Goal: Task Accomplishment & Management: Manage account settings

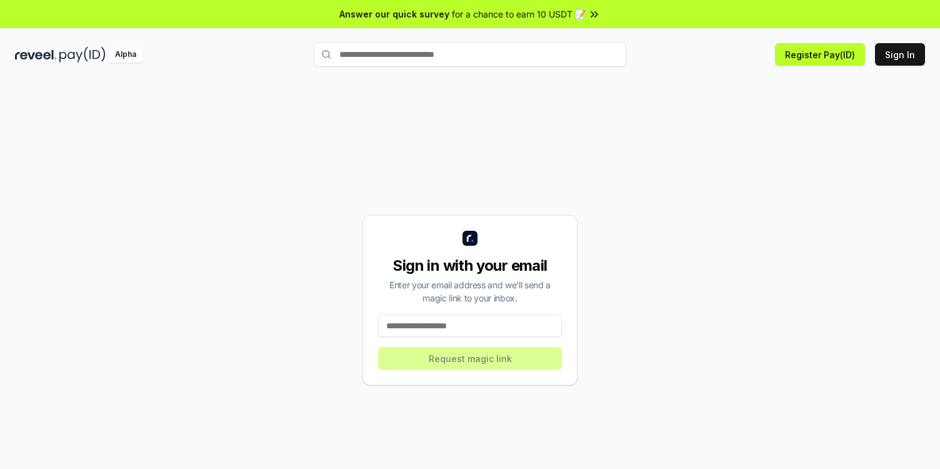
click at [481, 330] on input at bounding box center [470, 326] width 184 height 23
click at [471, 326] on input at bounding box center [470, 326] width 184 height 23
type input "**********"
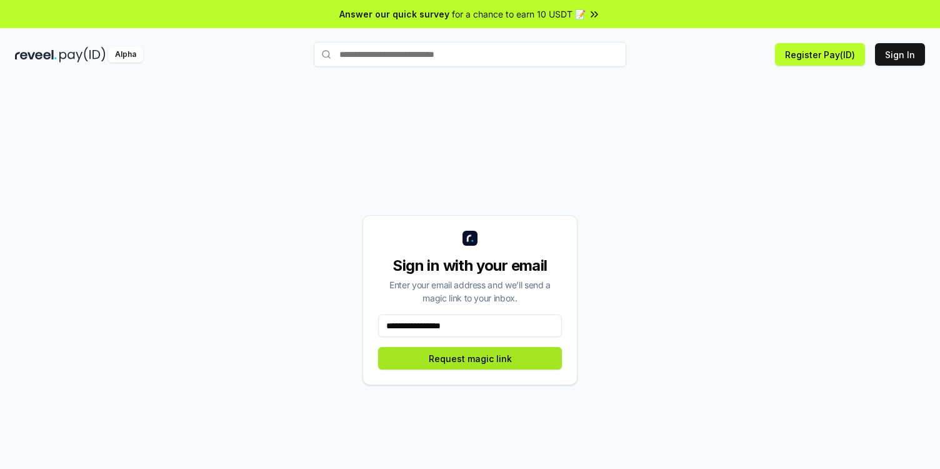
click at [455, 358] on button "Request magic link" at bounding box center [470, 358] width 184 height 23
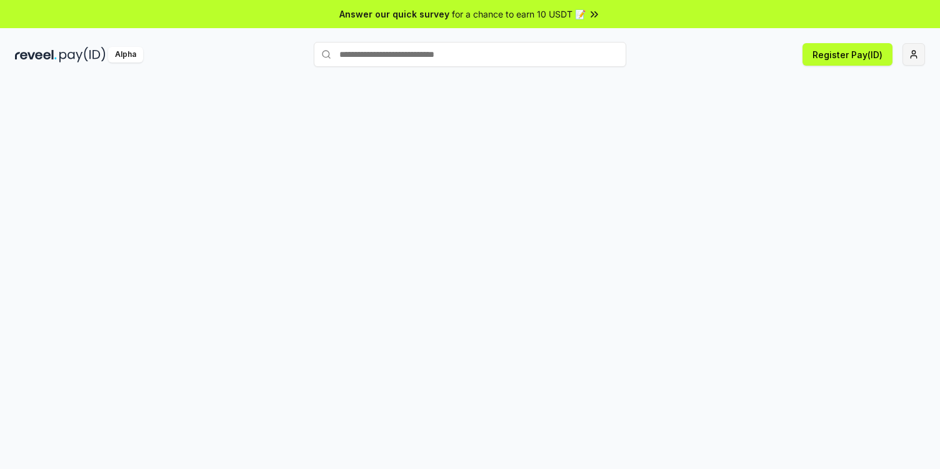
click at [917, 55] on html "Answer our quick survey for a chance to earn 10 USDT 📝 Alpha Register Pay(ID) S…" at bounding box center [470, 234] width 940 height 469
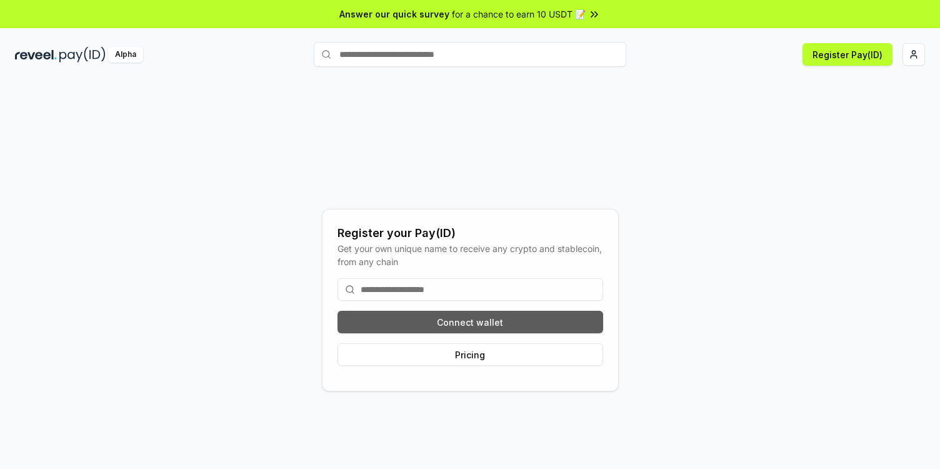
click at [470, 325] on button "Connect wallet" at bounding box center [471, 322] width 266 height 23
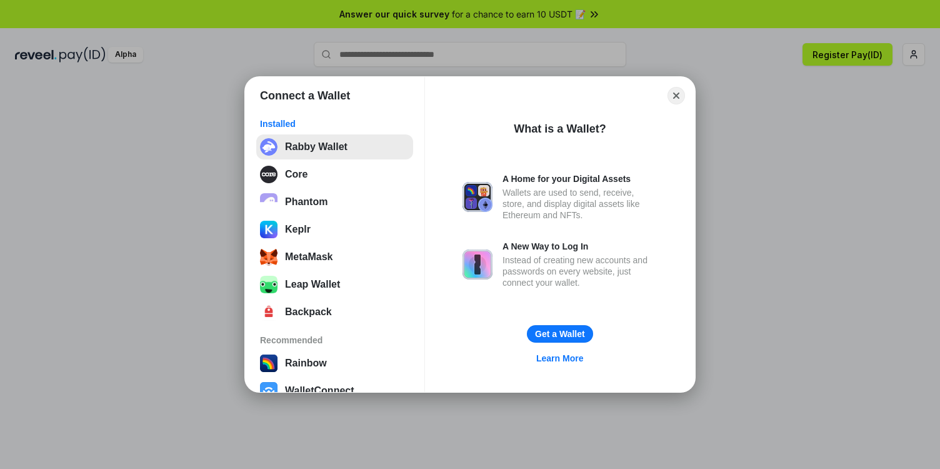
click at [334, 146] on button "Rabby Wallet" at bounding box center [334, 146] width 157 height 25
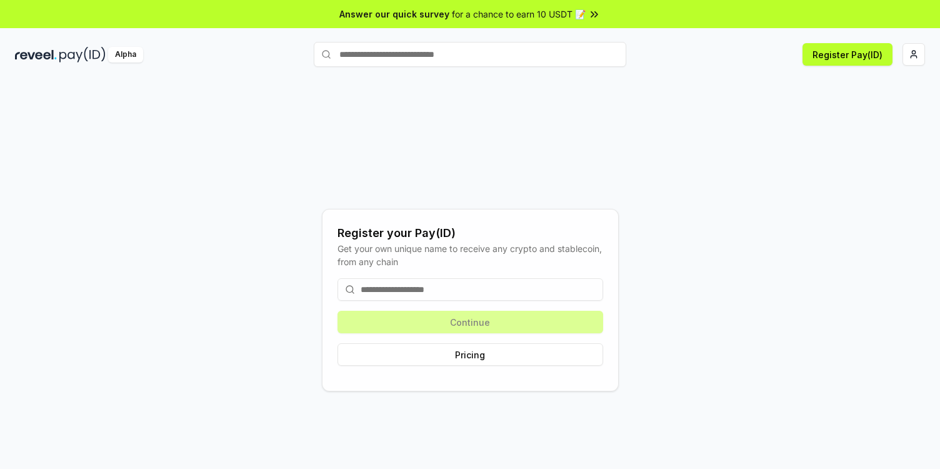
click at [468, 281] on input at bounding box center [471, 289] width 266 height 23
click at [853, 56] on button "Register Pay(ID)" at bounding box center [848, 54] width 90 height 23
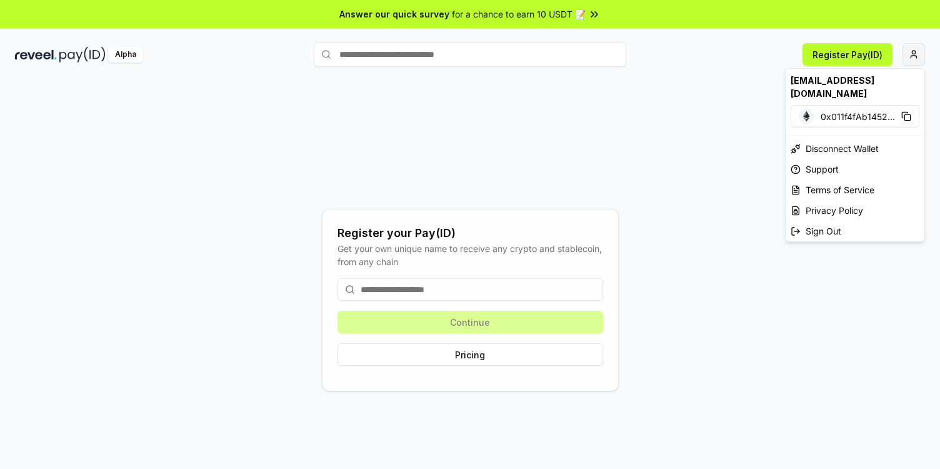
click at [915, 54] on html "Answer our quick survey for a chance to earn 10 USDT 📝 Alpha Register Pay(ID) R…" at bounding box center [470, 234] width 940 height 469
click at [577, 115] on html "Answer our quick survey for a chance to earn 10 USDT 📝 Alpha Register Pay(ID) R…" at bounding box center [470, 234] width 940 height 469
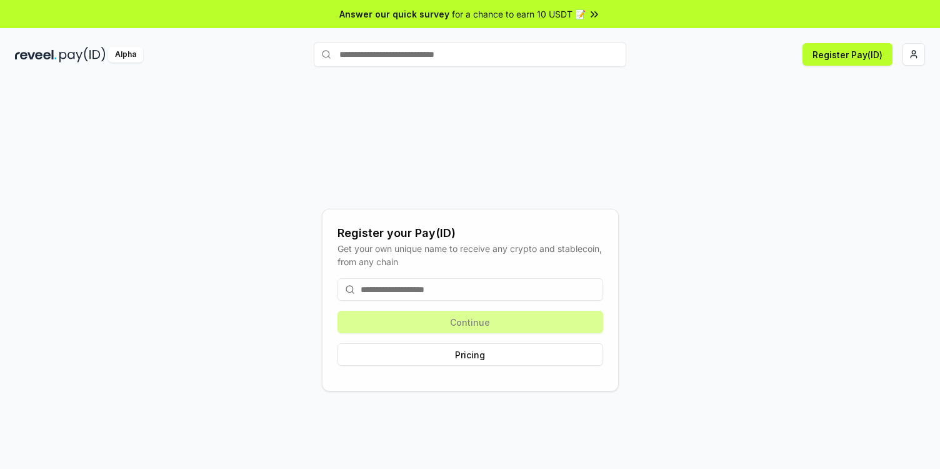
click at [57, 58] on div "Alpha" at bounding box center [164, 55] width 299 height 16
click at [544, 13] on span "for a chance to earn 10 USDT 📝" at bounding box center [519, 14] width 134 height 13
click at [854, 51] on button "Register Pay(ID)" at bounding box center [848, 54] width 90 height 23
click at [473, 291] on input at bounding box center [471, 289] width 266 height 23
click at [470, 353] on button "Pricing" at bounding box center [471, 354] width 266 height 23
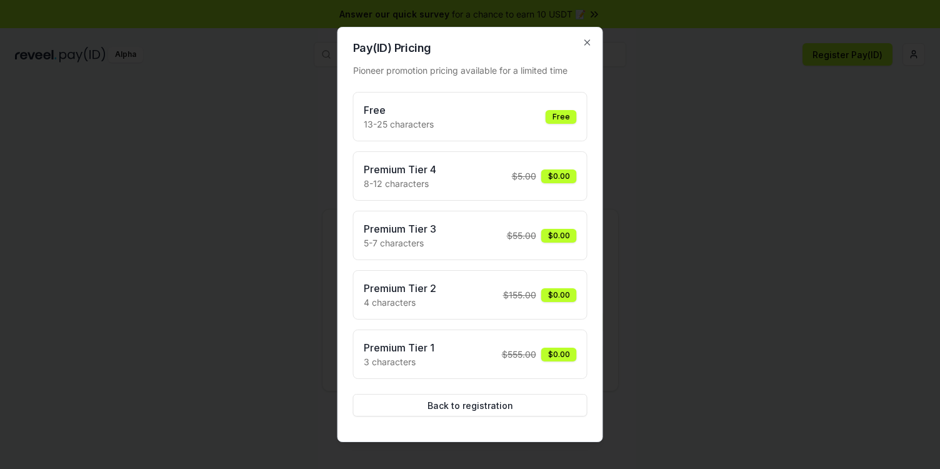
click at [558, 116] on div "Free" at bounding box center [561, 117] width 31 height 14
click at [469, 408] on button "Back to registration" at bounding box center [470, 405] width 234 height 23
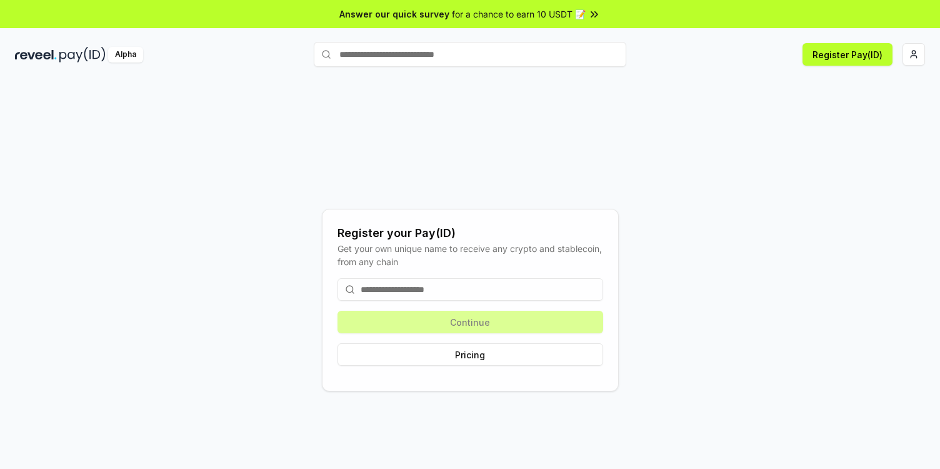
click at [462, 290] on input at bounding box center [471, 289] width 266 height 23
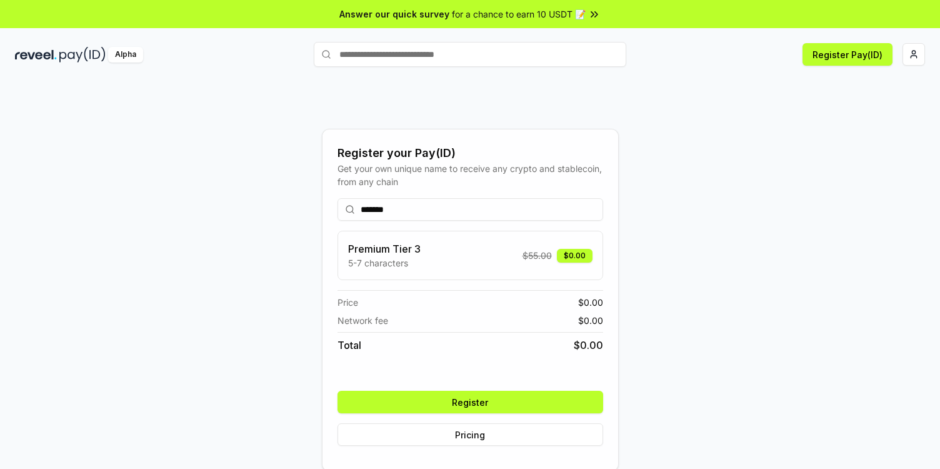
type input "*******"
click at [475, 400] on button "Register" at bounding box center [471, 402] width 266 height 23
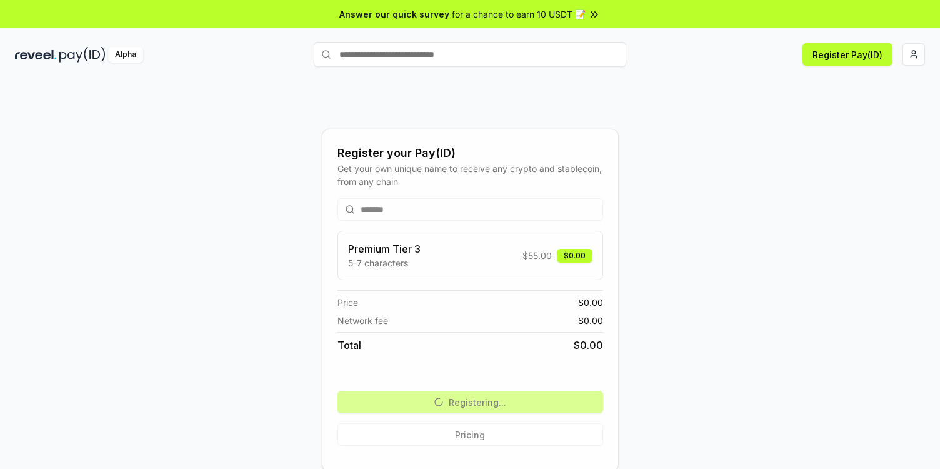
scroll to position [20, 0]
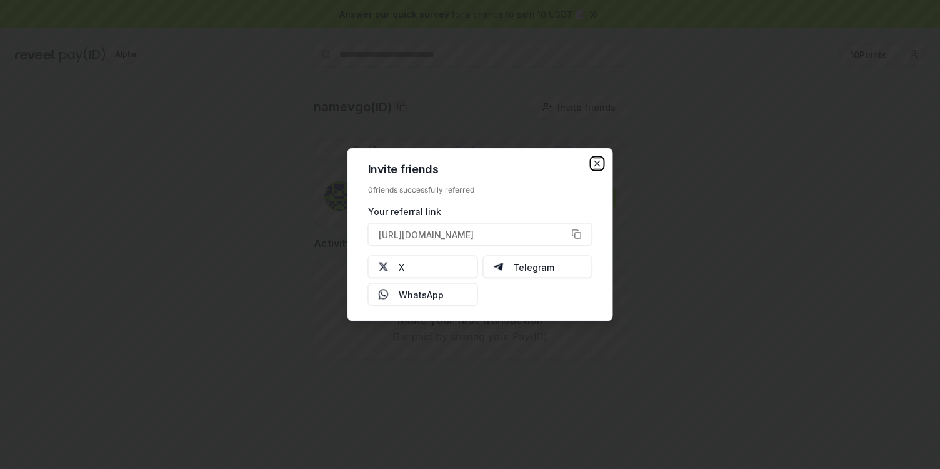
click at [600, 159] on icon "button" at bounding box center [598, 164] width 10 height 10
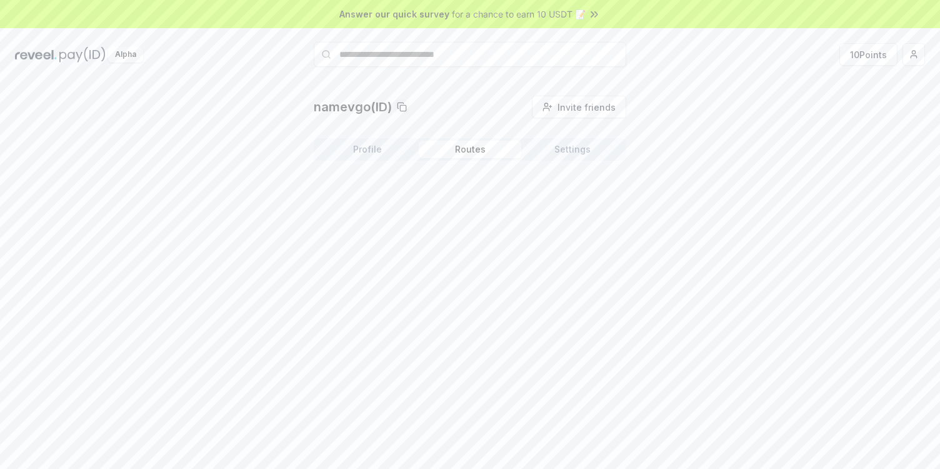
click at [465, 153] on button "Routes" at bounding box center [470, 150] width 103 height 18
click at [568, 151] on button "Settings" at bounding box center [573, 150] width 103 height 18
click at [363, 154] on button "Profile" at bounding box center [367, 150] width 103 height 18
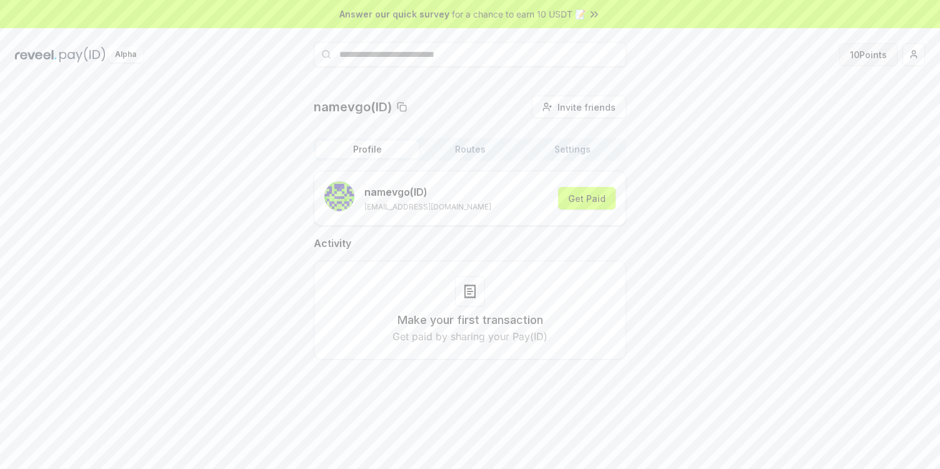
click at [870, 53] on button "10 Points" at bounding box center [869, 54] width 58 height 23
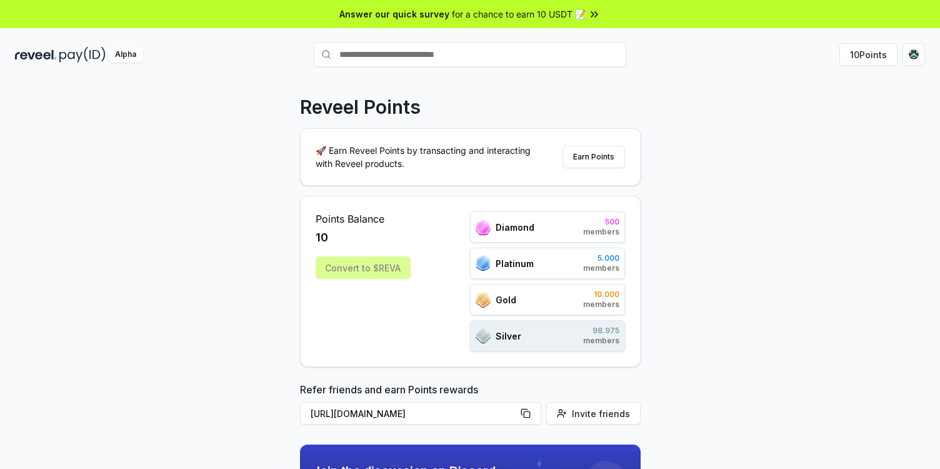
click at [466, 152] on p "🚀 Earn Reveel Points by transacting and interacting with Reveel products." at bounding box center [428, 157] width 225 height 26
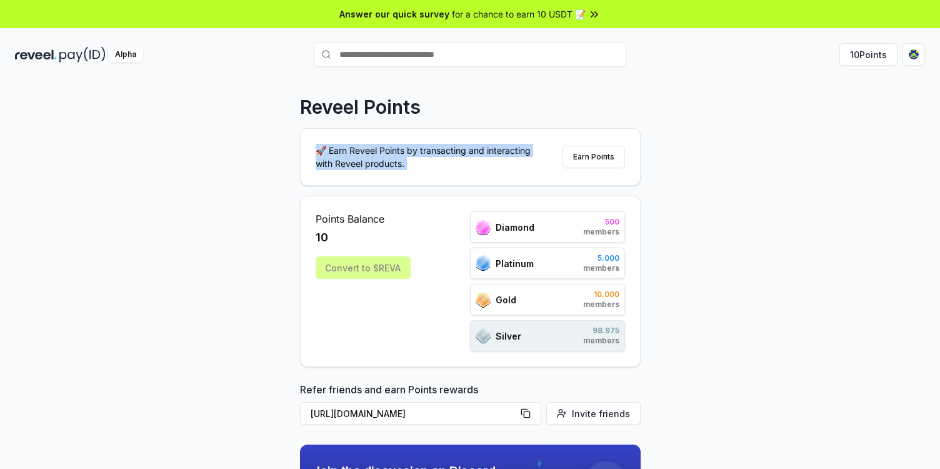
click at [466, 152] on p "🚀 Earn Reveel Points by transacting and interacting with Reveel products." at bounding box center [428, 157] width 225 height 26
click at [455, 153] on p "🚀 Earn Reveel Points by transacting and interacting with Reveel products." at bounding box center [428, 157] width 225 height 26
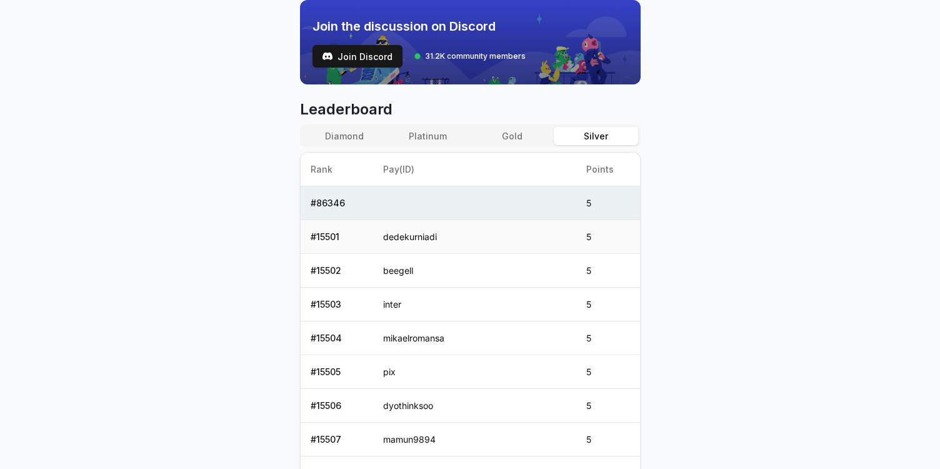
scroll to position [445, 0]
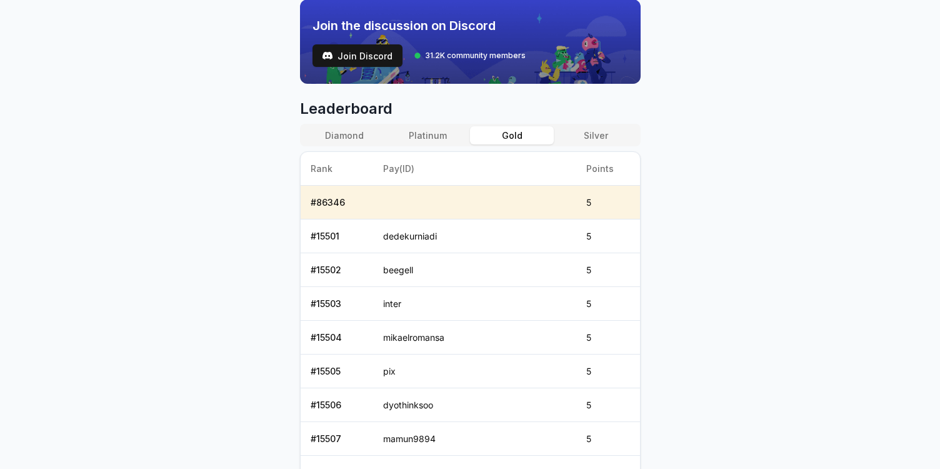
click at [523, 139] on button "Gold" at bounding box center [512, 135] width 84 height 18
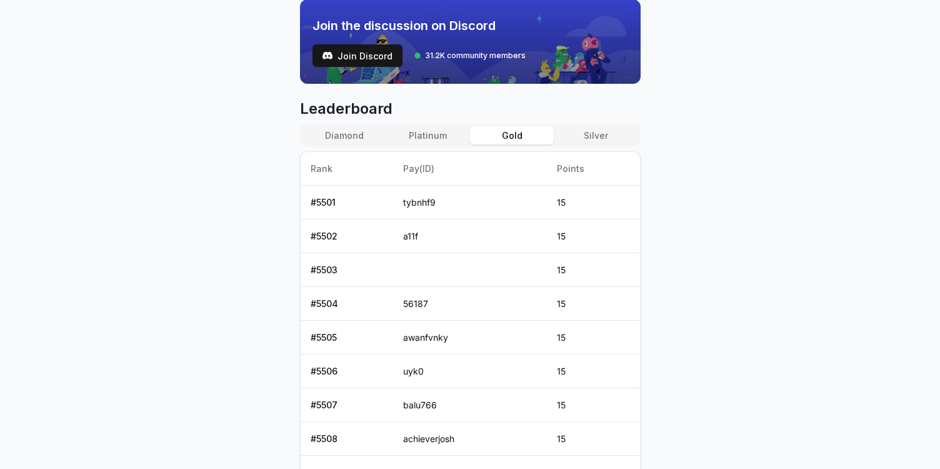
click at [356, 134] on button "Diamond" at bounding box center [345, 135] width 84 height 18
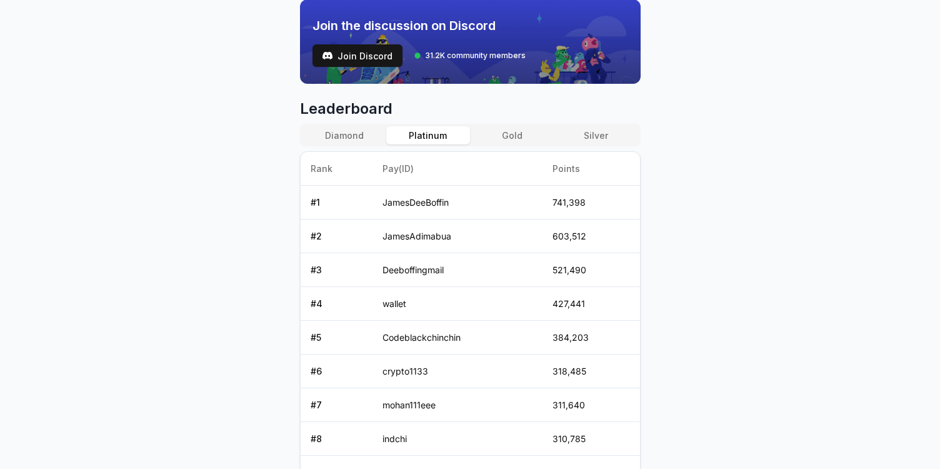
click at [438, 135] on button "Platinum" at bounding box center [428, 135] width 84 height 18
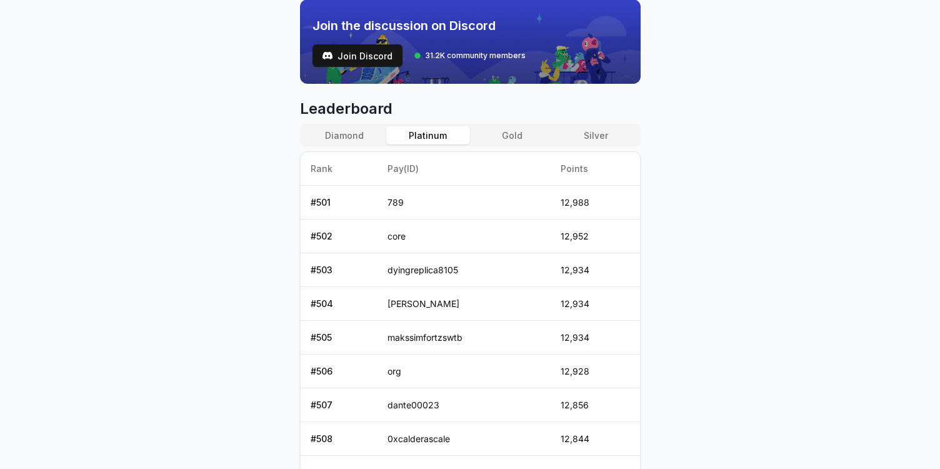
drag, startPoint x: 504, startPoint y: 134, endPoint x: 598, endPoint y: 138, distance: 94.5
click at [505, 134] on button "Gold" at bounding box center [512, 135] width 84 height 18
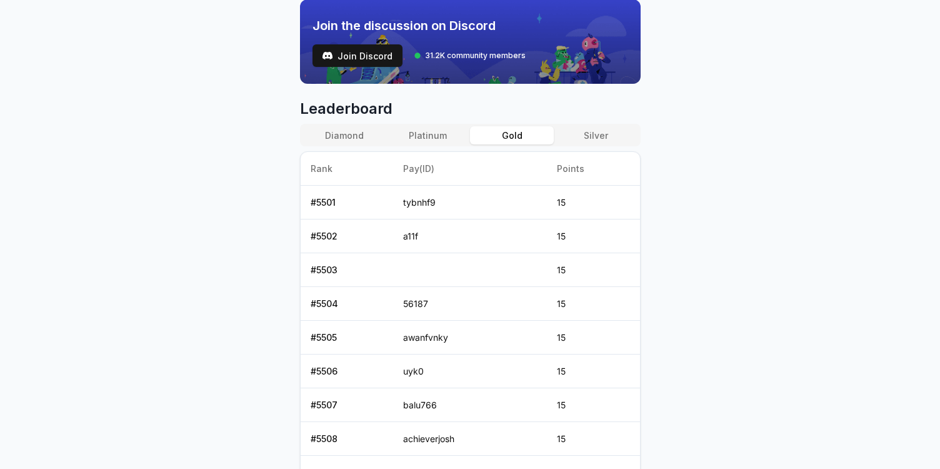
click at [601, 138] on button "Silver" at bounding box center [596, 135] width 84 height 18
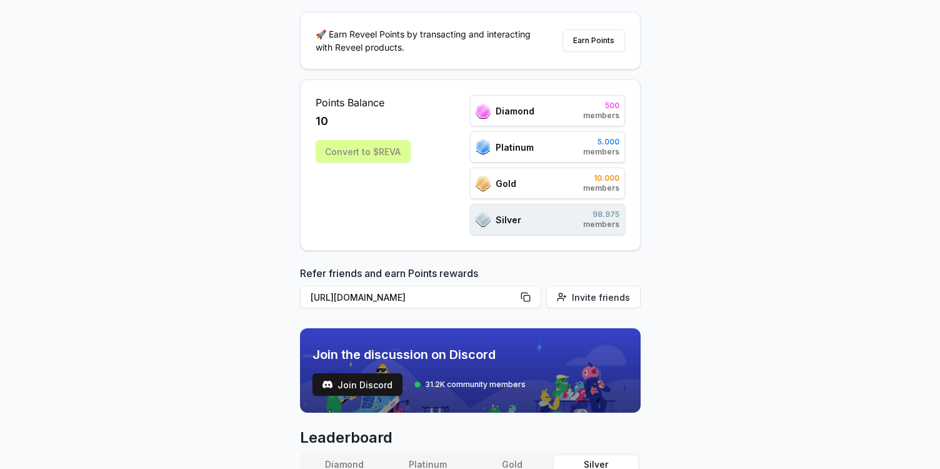
scroll to position [104, 0]
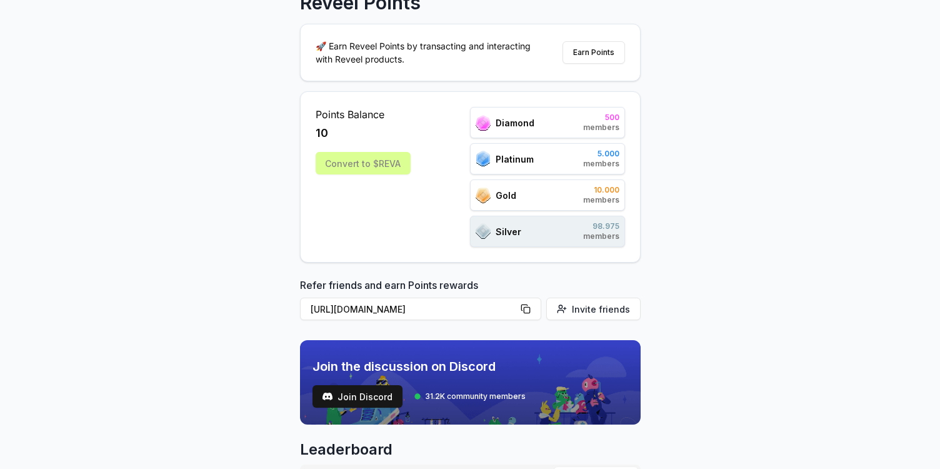
click at [447, 283] on div "Refer friends and earn Points rewards https://reveel.id/refer/namevgo Invite fr…" at bounding box center [470, 302] width 341 height 48
drag, startPoint x: 768, startPoint y: 276, endPoint x: 777, endPoint y: 259, distance: 19.0
click at [768, 276] on div "Reveel Points 🚀 Earn Reveel Points by transacting and interacting with Reveel p…" at bounding box center [470, 183] width 940 height 434
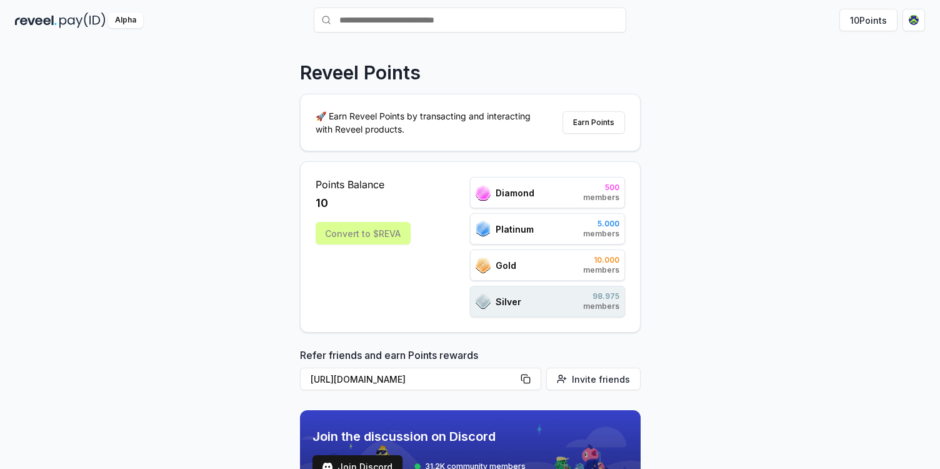
scroll to position [0, 0]
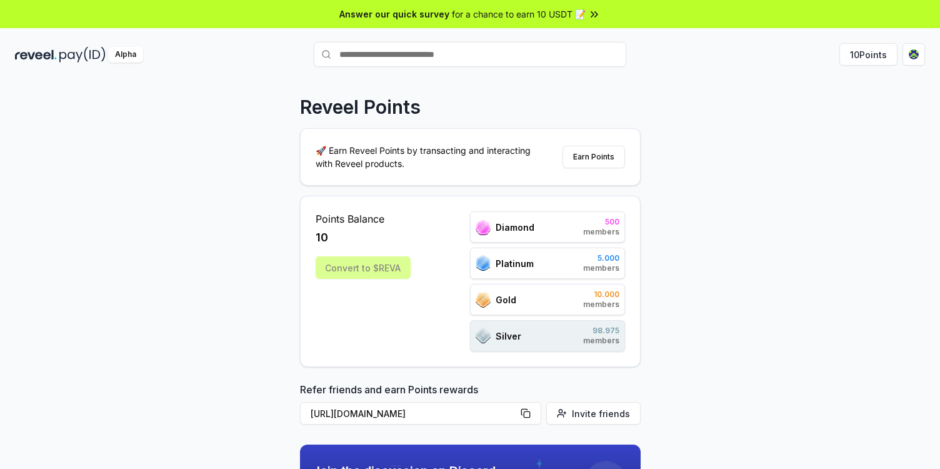
click at [128, 51] on div "Alpha" at bounding box center [125, 55] width 35 height 16
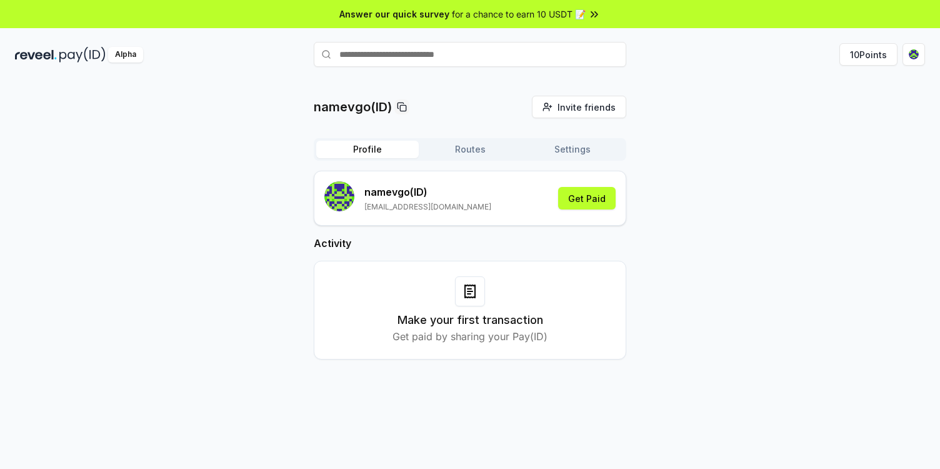
scroll to position [4, 0]
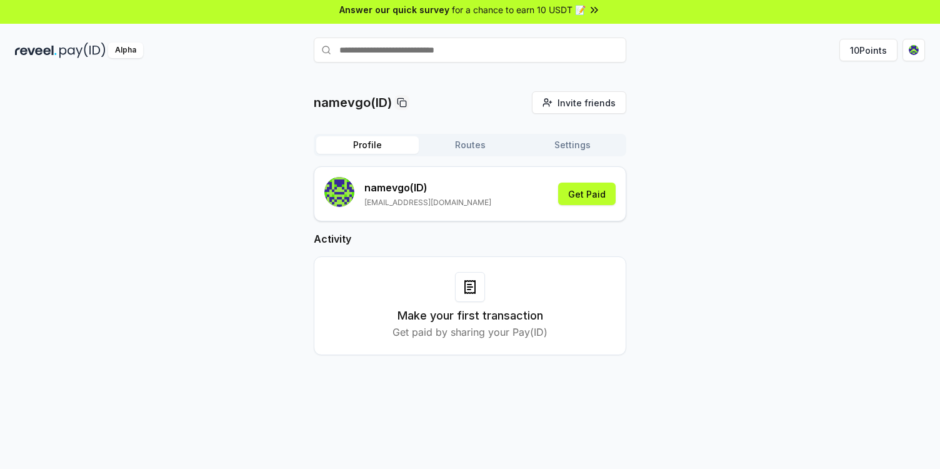
click at [556, 194] on div "namevgo (ID) namevgo@gmail.com Get Paid" at bounding box center [470, 194] width 291 height 34
click at [601, 194] on button "Get Paid" at bounding box center [587, 194] width 58 height 23
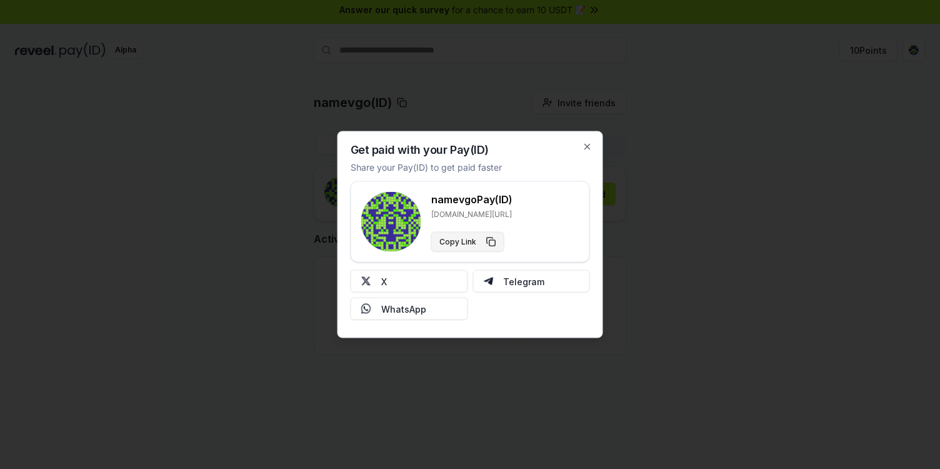
click at [462, 241] on button "Copy Link" at bounding box center [467, 242] width 73 height 20
click at [396, 280] on button "X" at bounding box center [410, 281] width 118 height 23
click at [589, 148] on icon "button" at bounding box center [587, 146] width 5 height 5
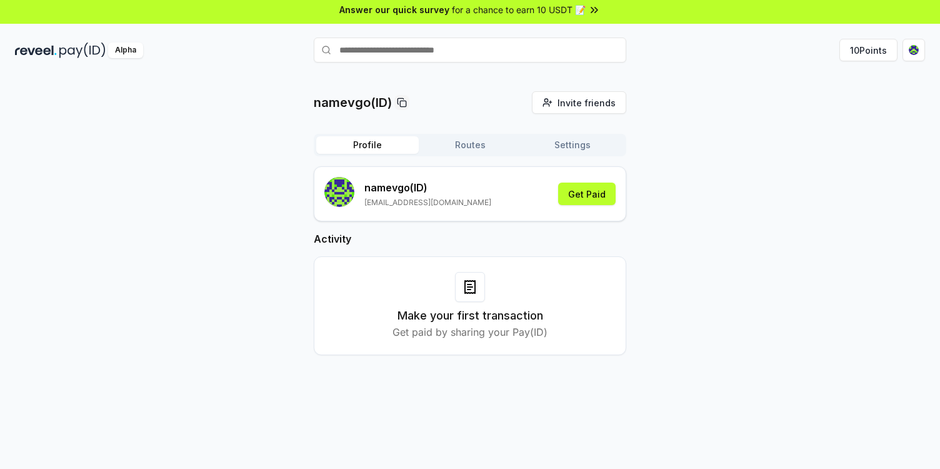
click at [364, 103] on p "namevgo(ID)" at bounding box center [353, 103] width 78 height 18
click at [249, 103] on div "namevgo(ID) Invite friends Invite Profile Routes Settings namevgo (ID) namevgo@…" at bounding box center [470, 233] width 910 height 284
click at [588, 105] on span "Invite friends" at bounding box center [587, 102] width 58 height 13
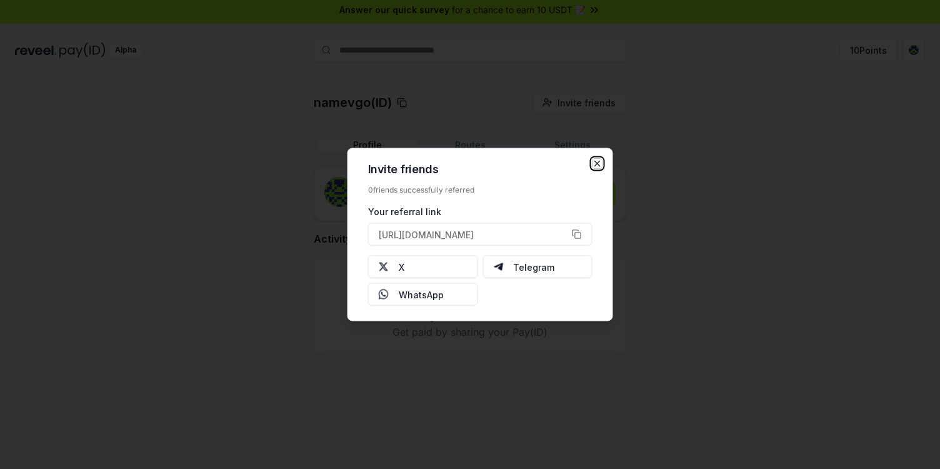
click at [598, 165] on icon "button" at bounding box center [597, 163] width 5 height 5
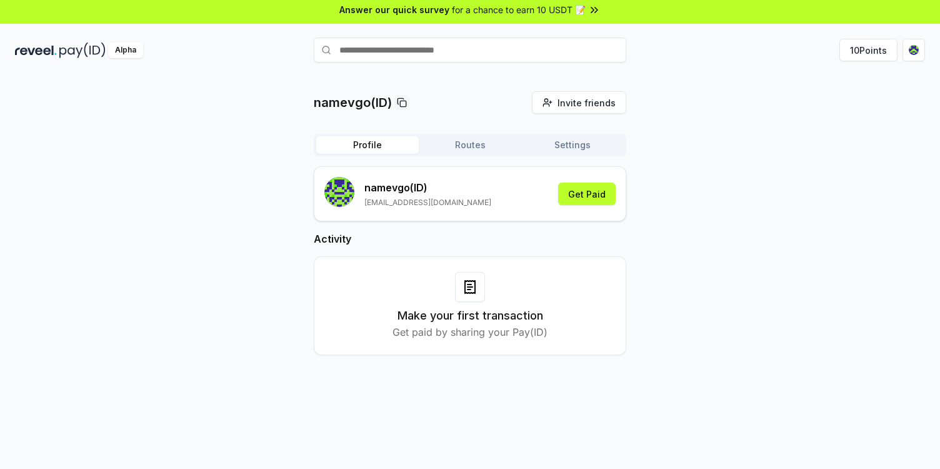
click at [476, 335] on p "Get paid by sharing your Pay(ID)" at bounding box center [470, 332] width 155 height 15
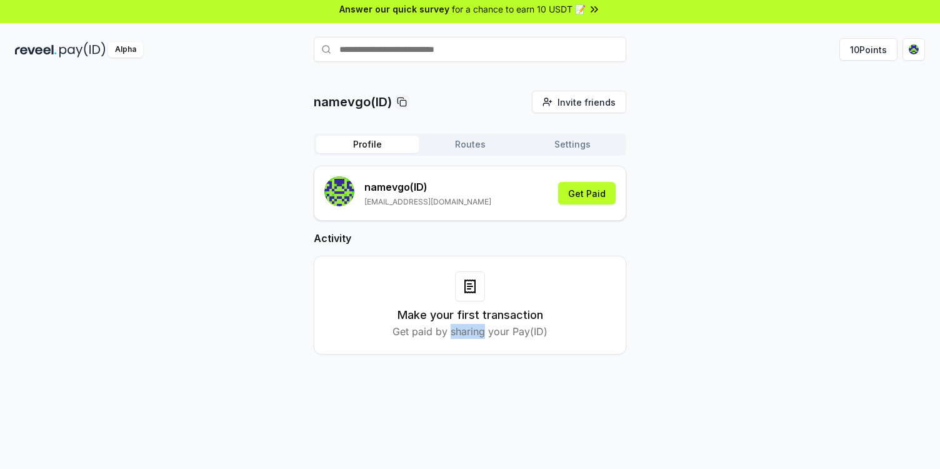
click at [476, 335] on p "Get paid by sharing your Pay(ID)" at bounding box center [470, 331] width 155 height 15
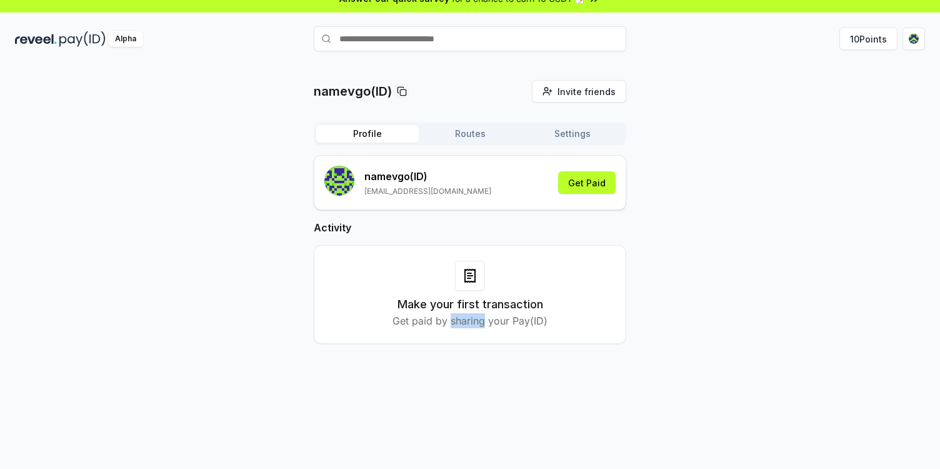
click at [476, 323] on p "Get paid by sharing your Pay(ID)" at bounding box center [470, 320] width 155 height 15
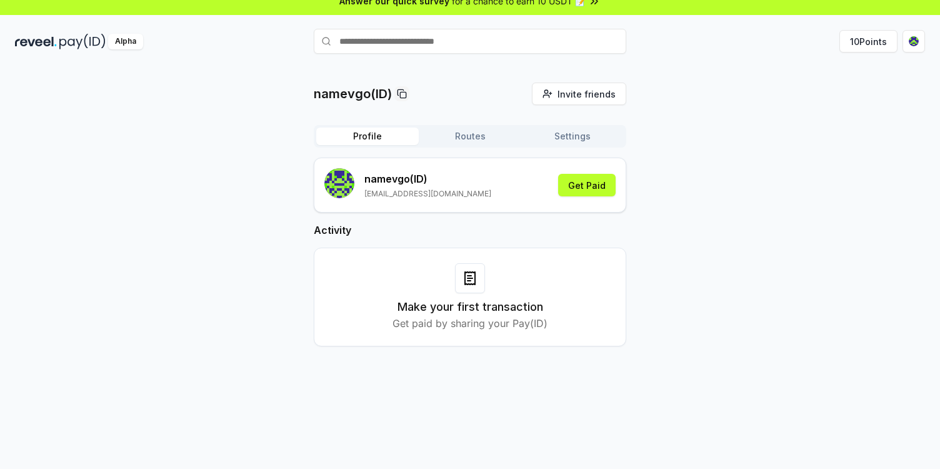
click at [478, 311] on h3 "Make your first transaction" at bounding box center [471, 307] width 146 height 18
click at [48, 188] on div "namevgo(ID) Invite friends Invite Profile Routes Settings namevgo (ID) namevgo@…" at bounding box center [470, 225] width 910 height 284
click at [63, 39] on img at bounding box center [82, 42] width 46 height 16
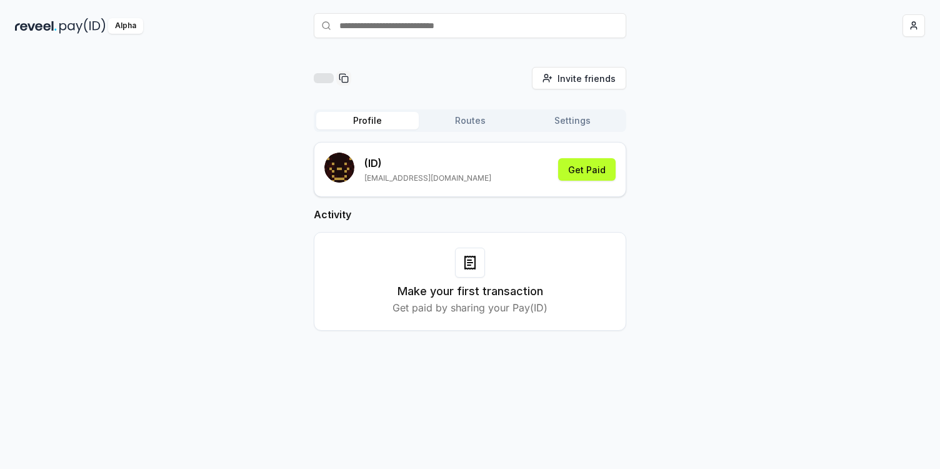
scroll to position [36, 0]
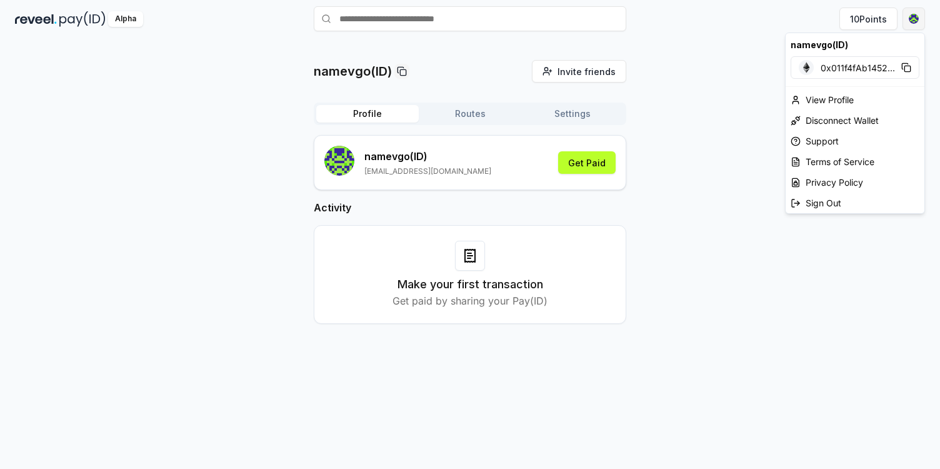
click at [920, 19] on html "Answer our quick survey for a chance to earn 10 USDT 📝 Alpha 10 Points namevgo(…" at bounding box center [470, 234] width 940 height 469
click at [829, 95] on div "View Profile" at bounding box center [855, 99] width 139 height 21
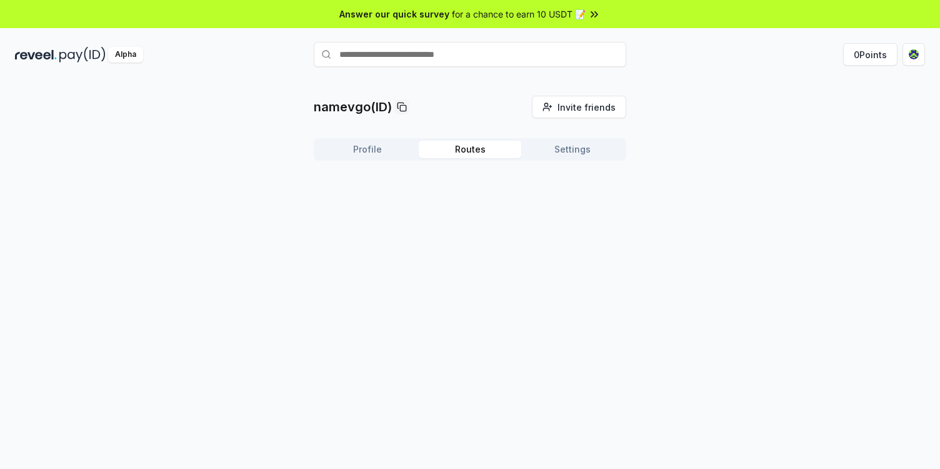
click at [468, 153] on button "Routes" at bounding box center [470, 150] width 103 height 18
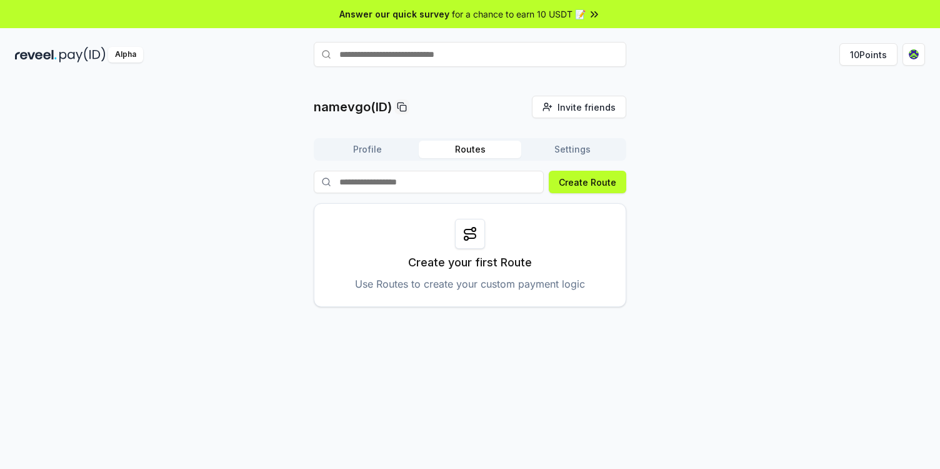
click at [569, 148] on button "Settings" at bounding box center [573, 150] width 103 height 18
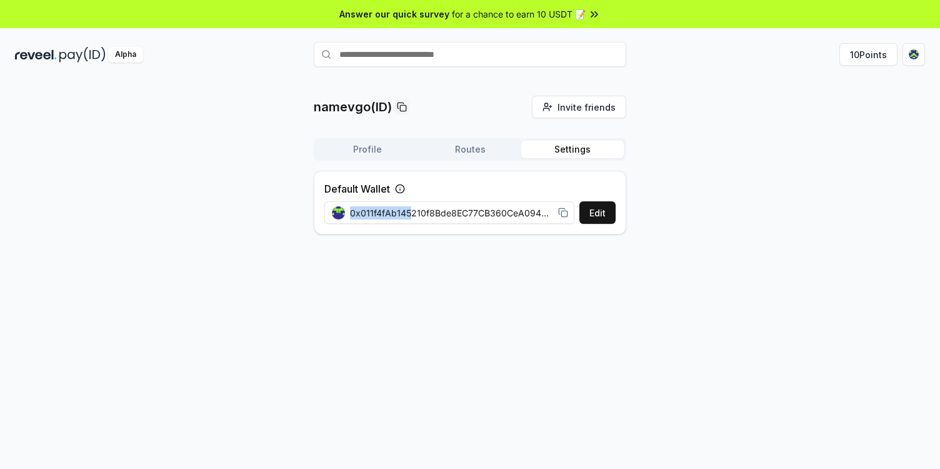
drag, startPoint x: 410, startPoint y: 211, endPoint x: 728, endPoint y: 207, distance: 318.9
click at [728, 207] on div "namevgo(ID) Invite friends Invite Profile Routes Settings Default Wallet Edit 0…" at bounding box center [470, 170] width 910 height 149
click at [458, 214] on span "0x011f4fAb145210f8Bde8EC77CB360CeA0949E262" at bounding box center [451, 212] width 203 height 13
click at [595, 212] on button "Edit" at bounding box center [598, 212] width 36 height 23
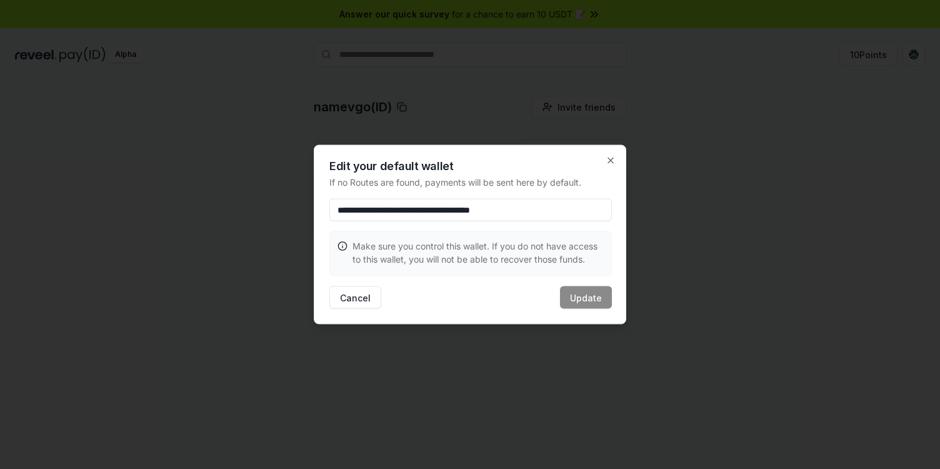
click at [541, 211] on input "**********" at bounding box center [471, 210] width 283 height 23
click at [608, 165] on icon "button" at bounding box center [611, 161] width 10 height 10
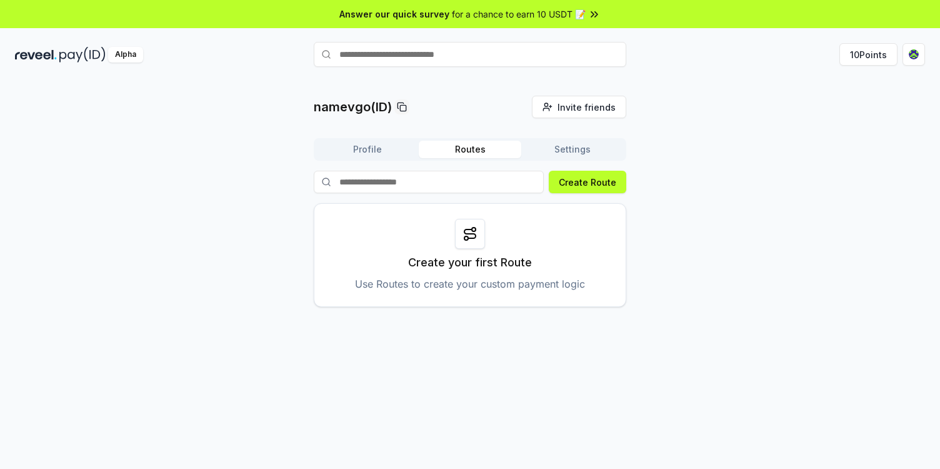
click at [480, 143] on button "Routes" at bounding box center [470, 150] width 103 height 18
click at [394, 146] on button "Profile" at bounding box center [367, 150] width 103 height 18
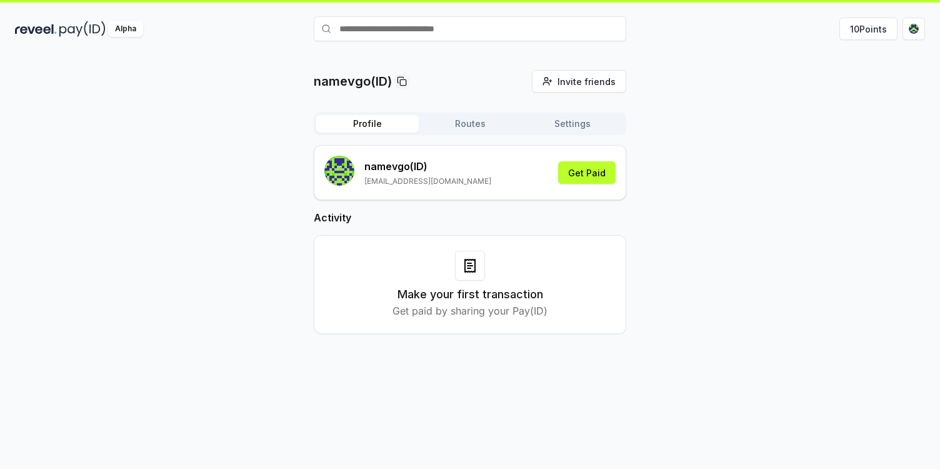
scroll to position [28, 0]
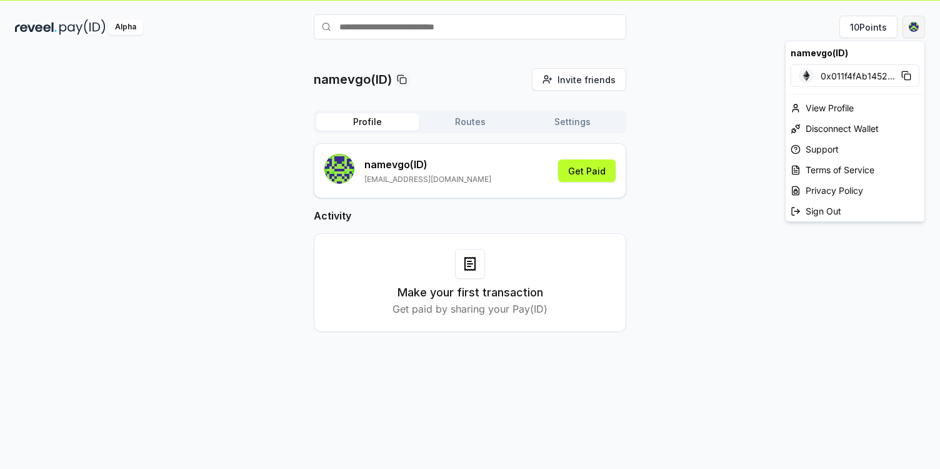
click at [911, 29] on html "Answer our quick survey for a chance to earn 10 USDT 📝 Alpha 10 Points namevgo(…" at bounding box center [470, 234] width 940 height 469
click at [835, 130] on div "Disconnect Wallet" at bounding box center [855, 128] width 139 height 21
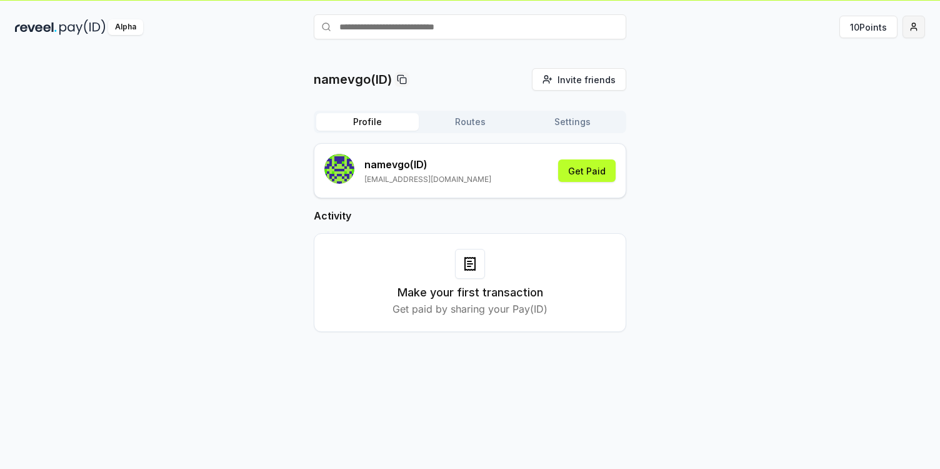
click at [911, 26] on html "Answer our quick survey for a chance to earn 10 USDT 📝 Alpha 10 Points namevgo(…" at bounding box center [470, 234] width 940 height 469
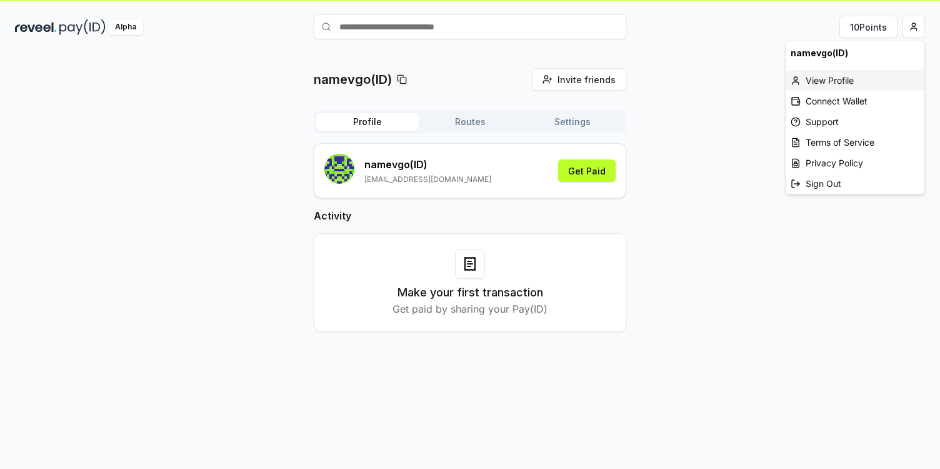
click at [837, 78] on div "View Profile" at bounding box center [855, 80] width 139 height 21
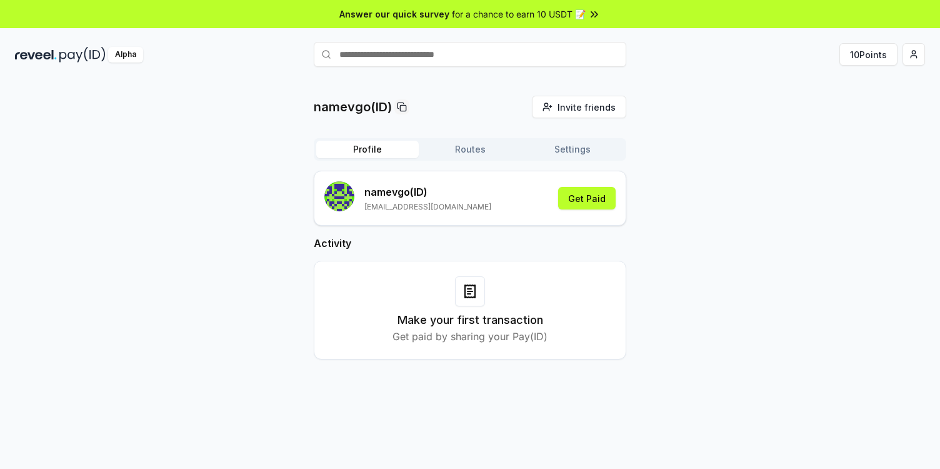
scroll to position [36, 0]
